Goal: Task Accomplishment & Management: Use online tool/utility

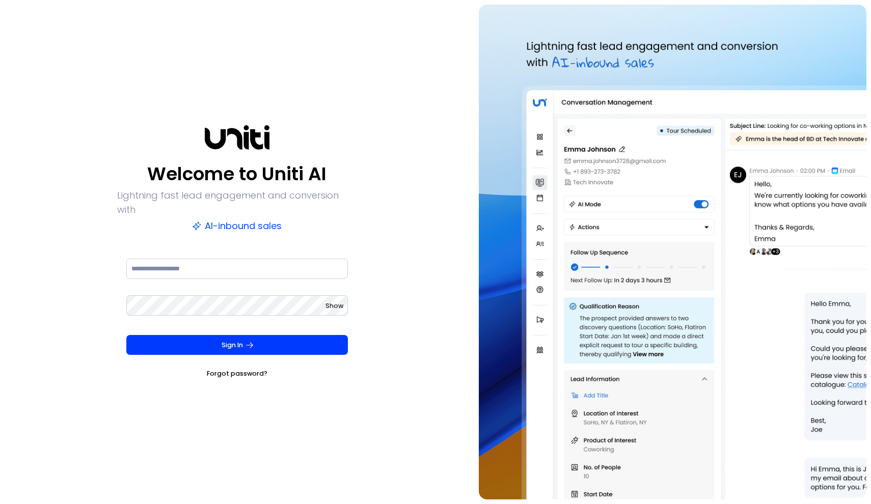
type input "**********"
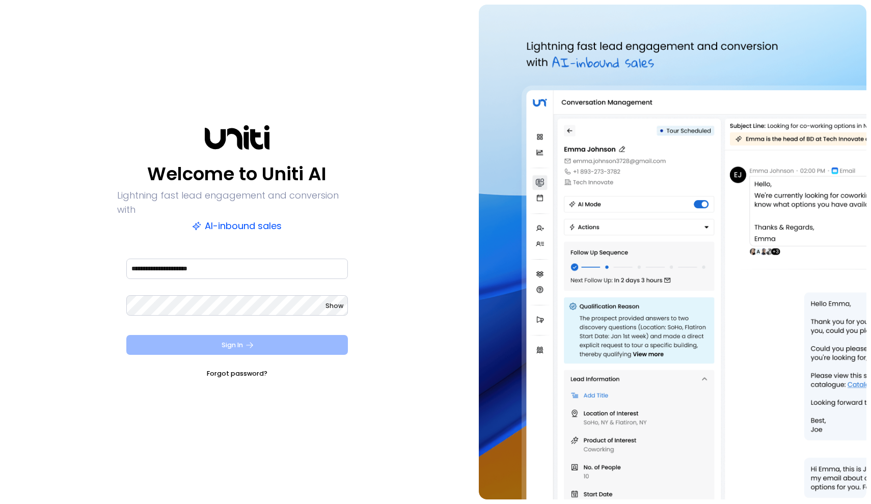
click at [259, 335] on button "Sign In" at bounding box center [237, 345] width 222 height 20
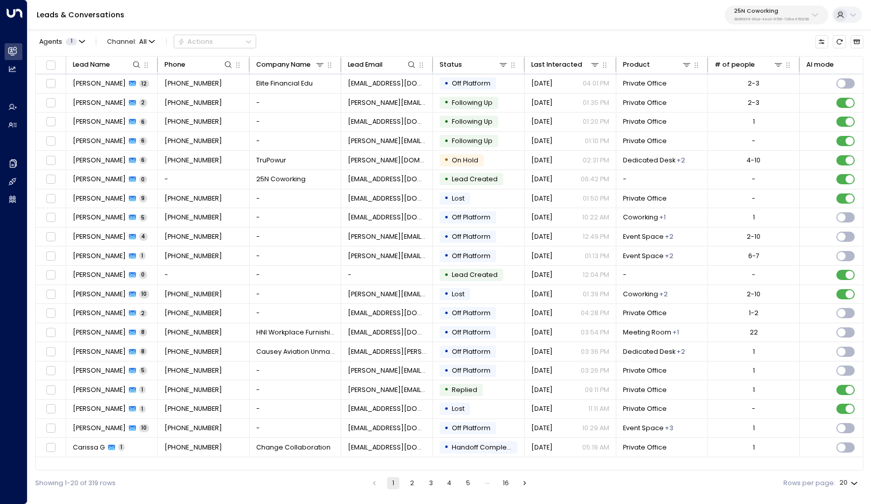
click at [758, 14] on p "25N Coworking" at bounding box center [771, 11] width 75 height 6
type input "********"
click at [775, 82] on span "ID: c243a0fc-aaf0-42ba-b839-8d4357a03fd1" at bounding box center [796, 81] width 131 height 8
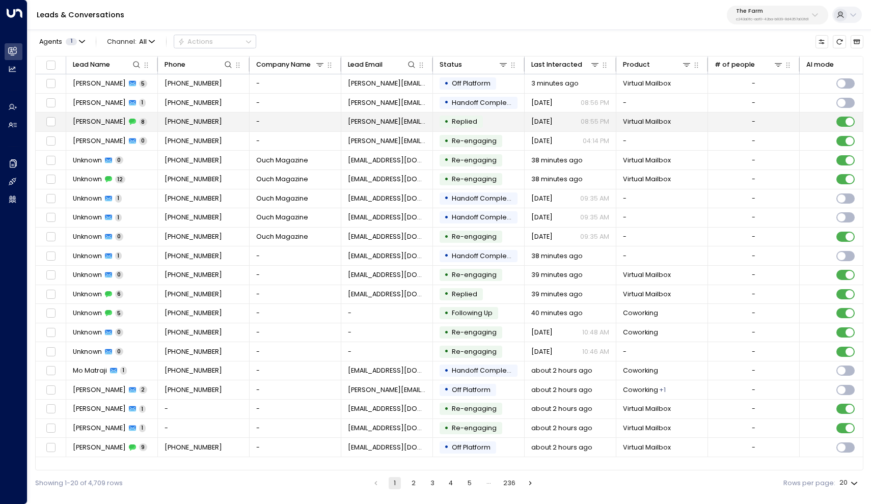
click at [99, 124] on span "[PERSON_NAME]" at bounding box center [99, 121] width 53 height 9
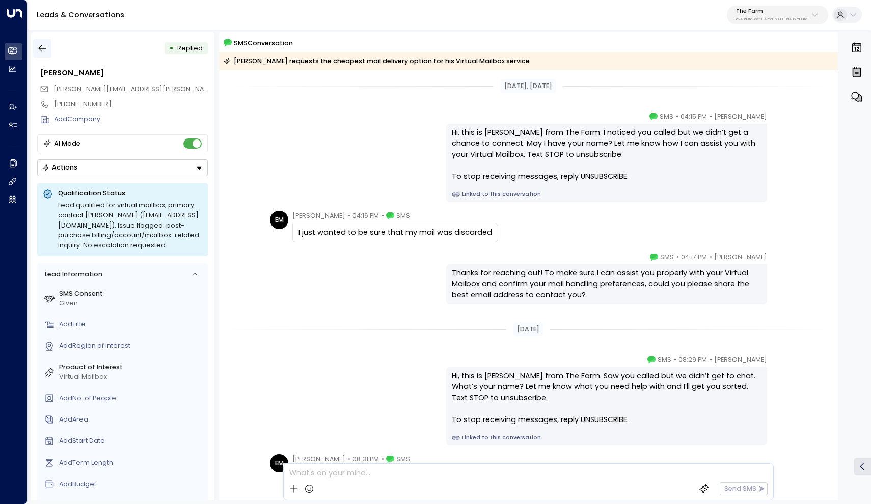
click at [45, 55] on button "button" at bounding box center [42, 48] width 18 height 18
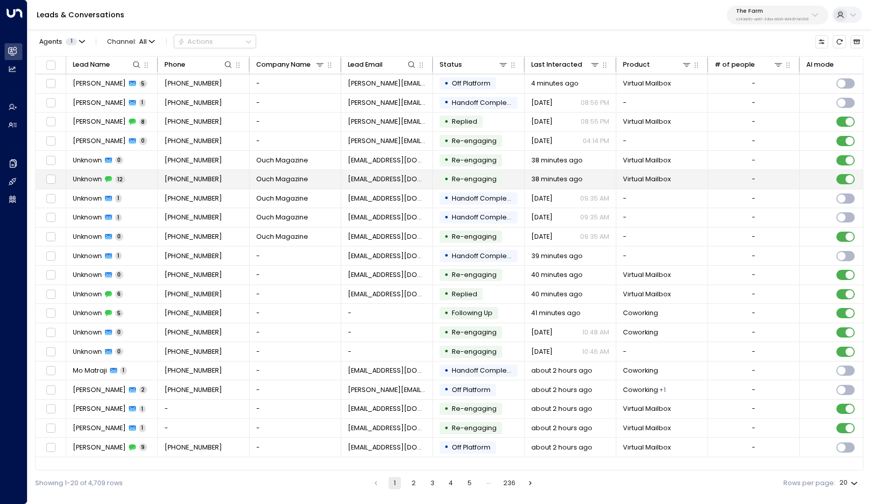
click at [91, 185] on td "Unknown 12" at bounding box center [112, 179] width 92 height 19
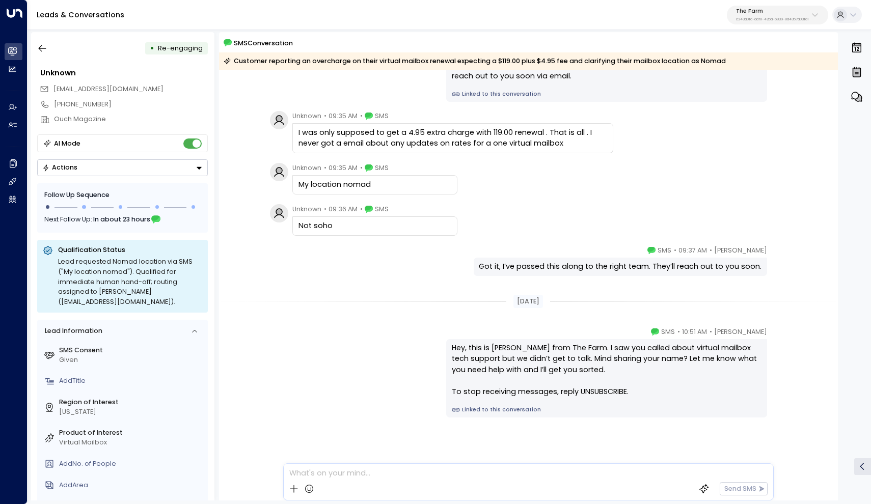
scroll to position [427, 0]
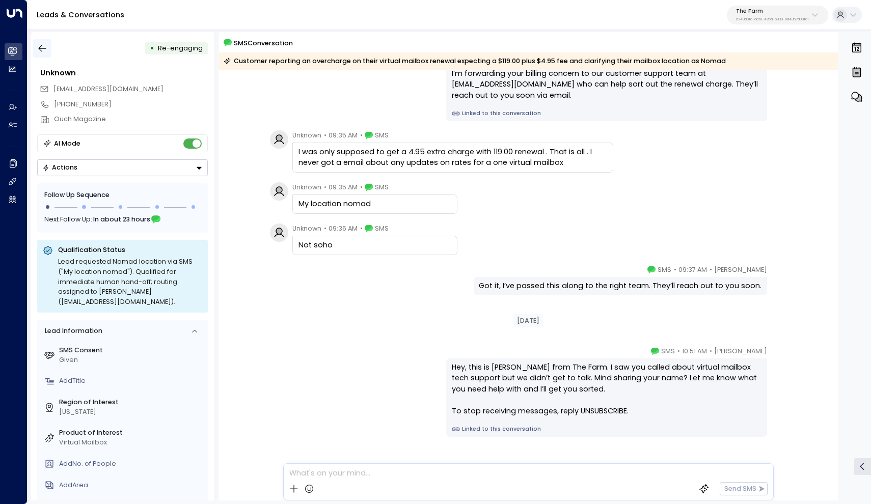
click at [39, 50] on icon "button" at bounding box center [42, 48] width 10 height 10
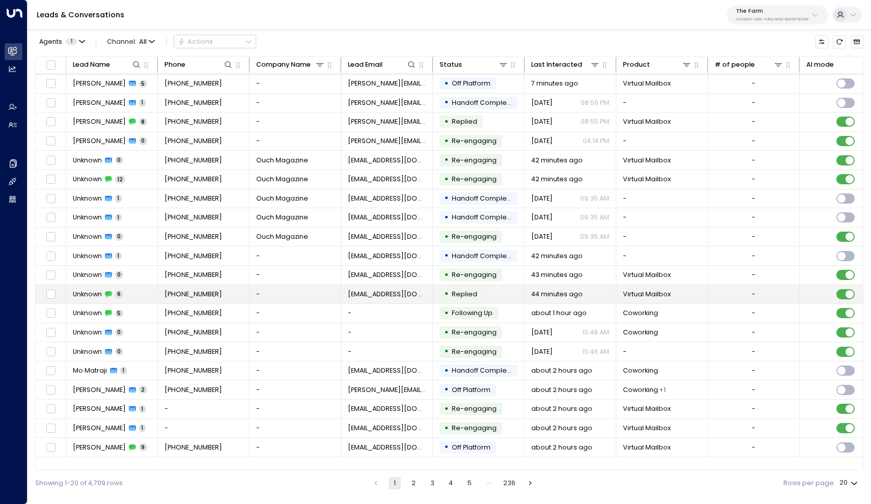
click at [92, 297] on span "Unknown" at bounding box center [87, 294] width 29 height 9
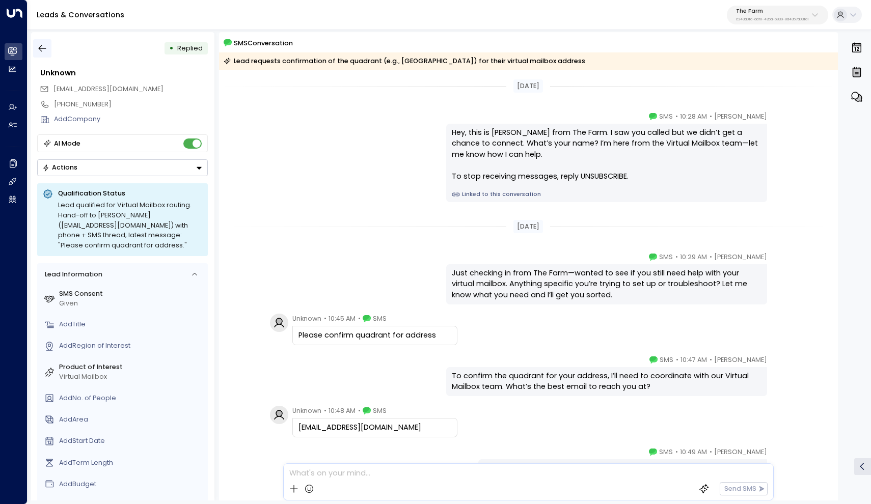
click at [46, 42] on button "button" at bounding box center [42, 48] width 18 height 18
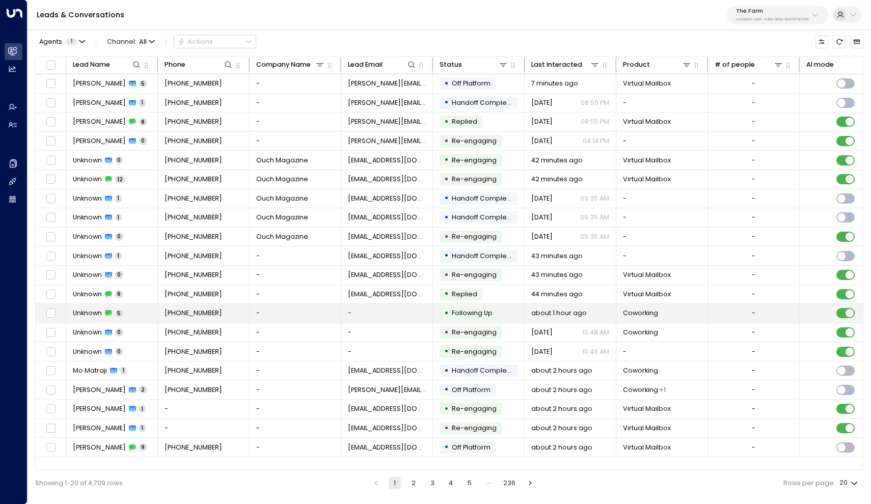
click at [88, 315] on span "Unknown" at bounding box center [87, 312] width 29 height 9
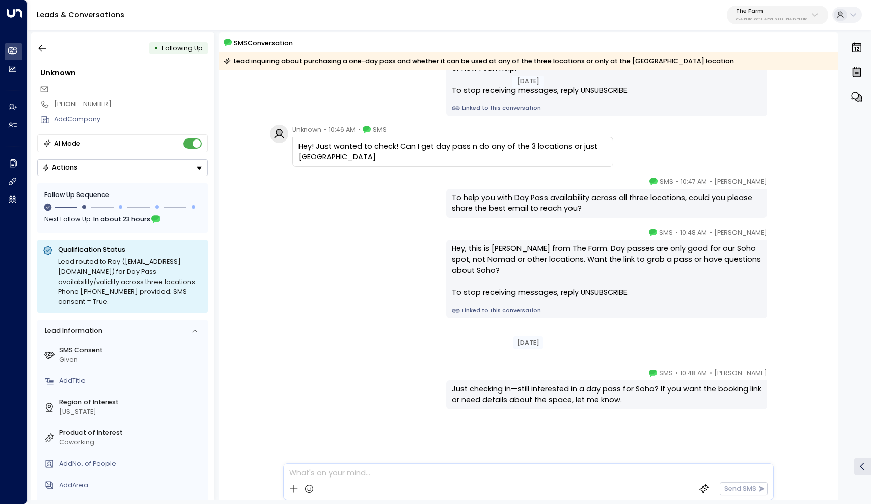
scroll to position [86, 0]
click at [39, 47] on icon "button" at bounding box center [42, 48] width 10 height 10
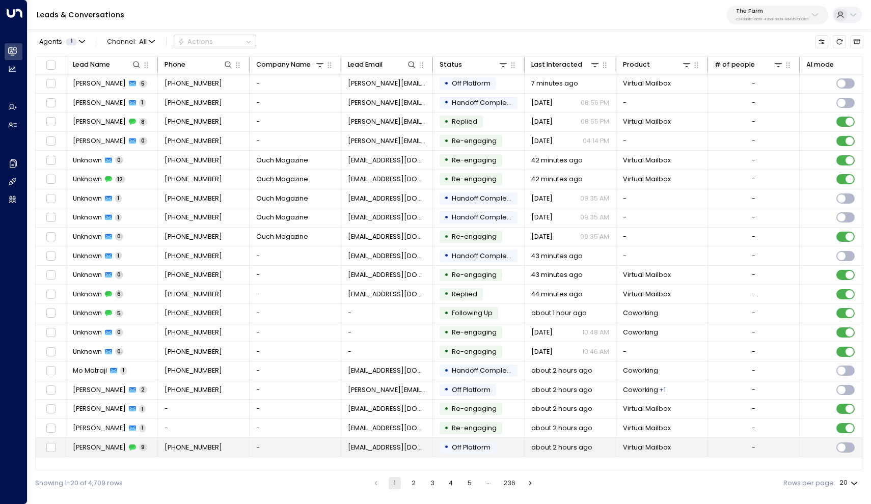
click at [96, 450] on span "[PERSON_NAME]" at bounding box center [99, 447] width 53 height 9
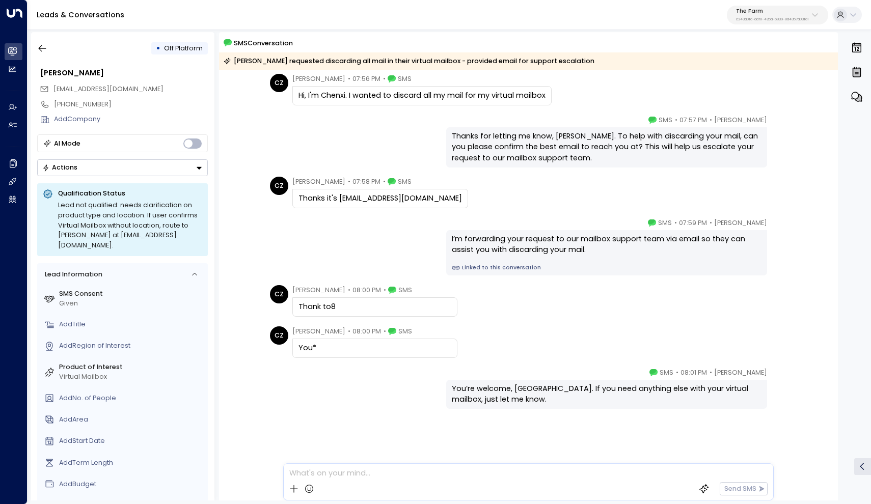
scroll to position [136, 0]
click at [35, 50] on button "button" at bounding box center [42, 48] width 18 height 18
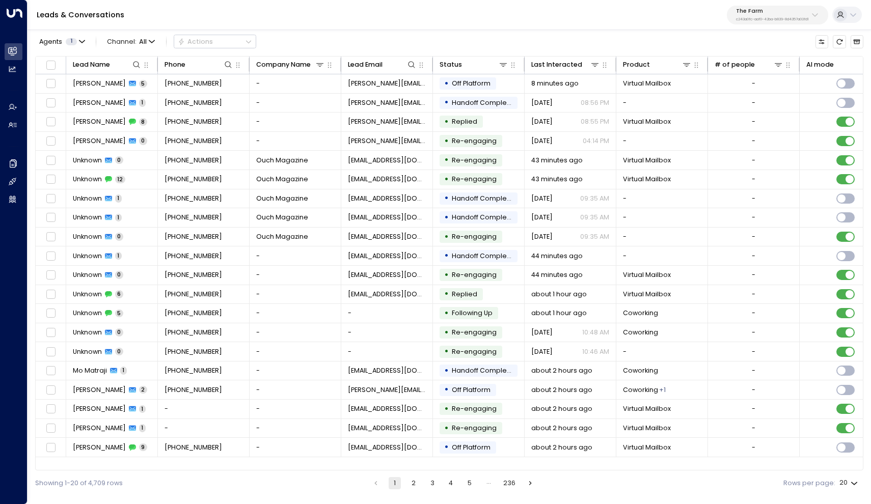
click at [413, 484] on button "2" at bounding box center [413, 483] width 12 height 12
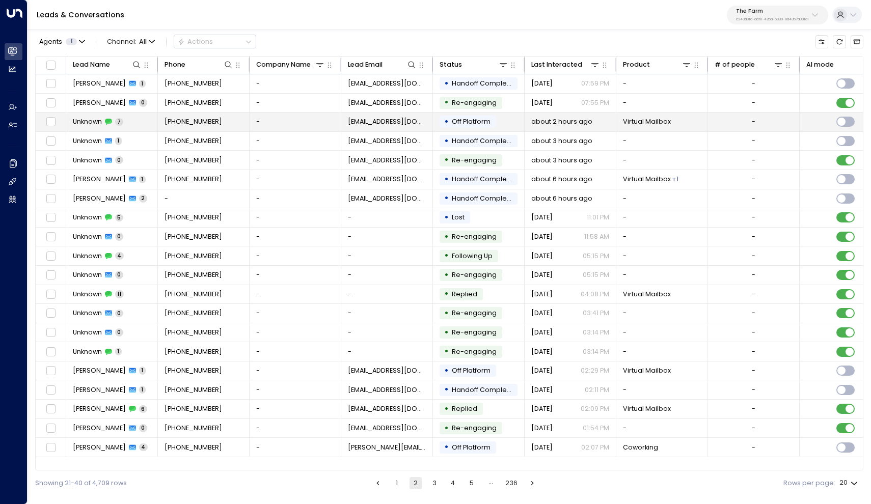
click at [89, 123] on span "Unknown" at bounding box center [87, 121] width 29 height 9
